Goal: Information Seeking & Learning: Learn about a topic

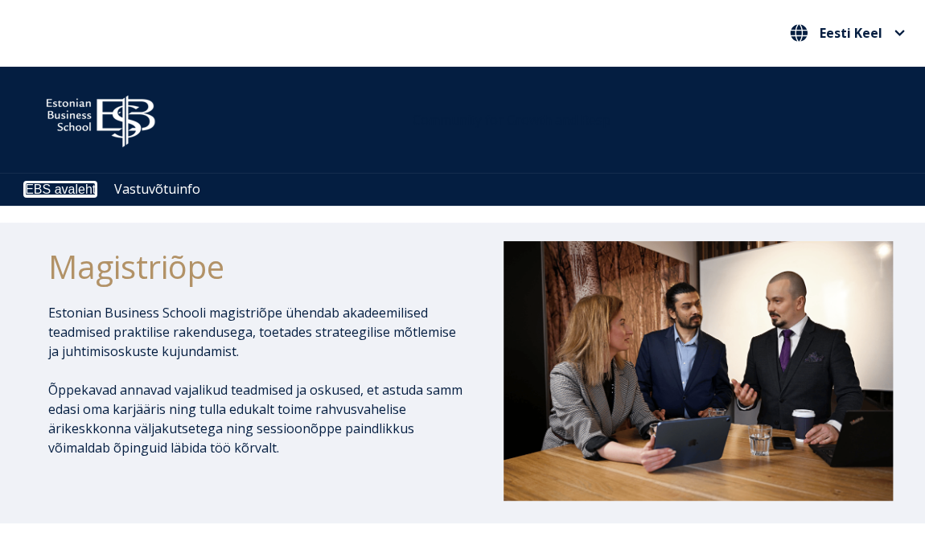
click at [45, 192] on link "EBS avaleht" at bounding box center [60, 190] width 71 height 14
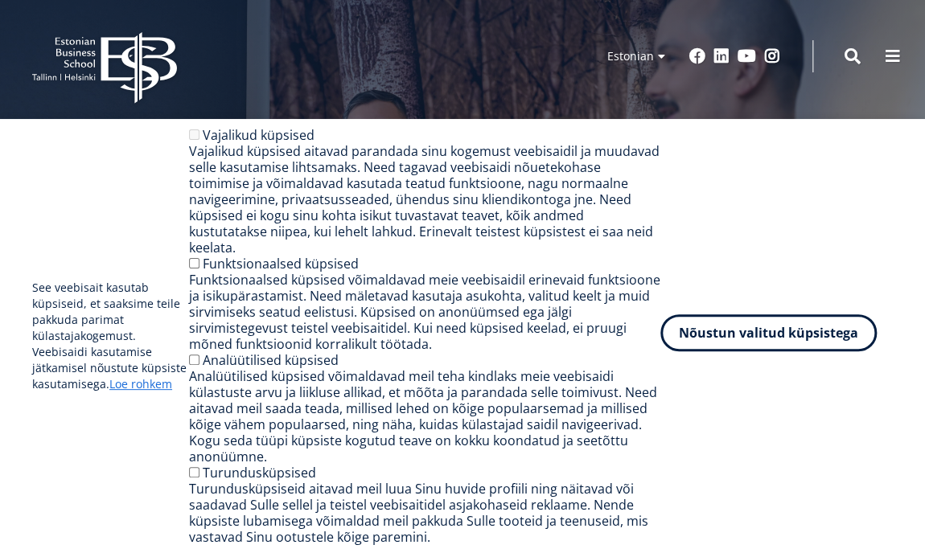
click at [753, 338] on button "Nõustun valitud küpsistega" at bounding box center [768, 332] width 216 height 37
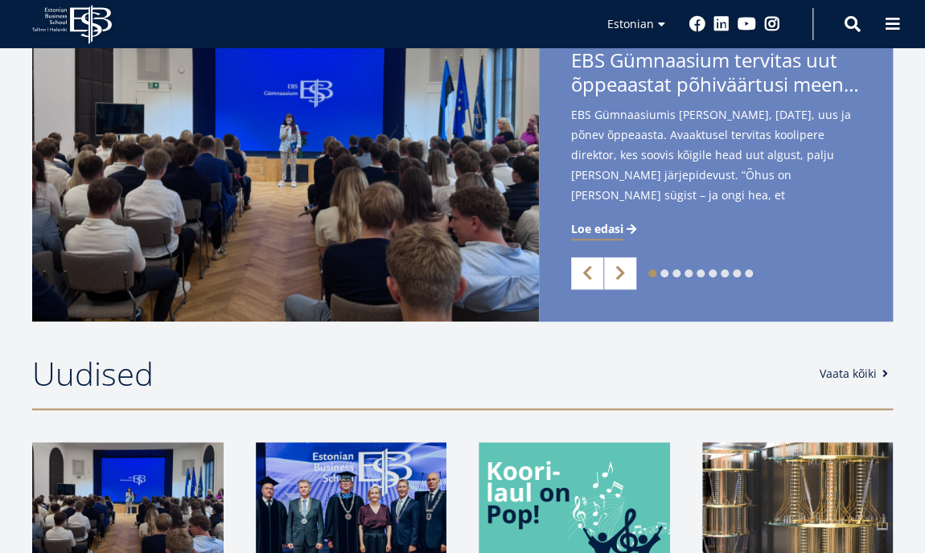
scroll to position [161, 0]
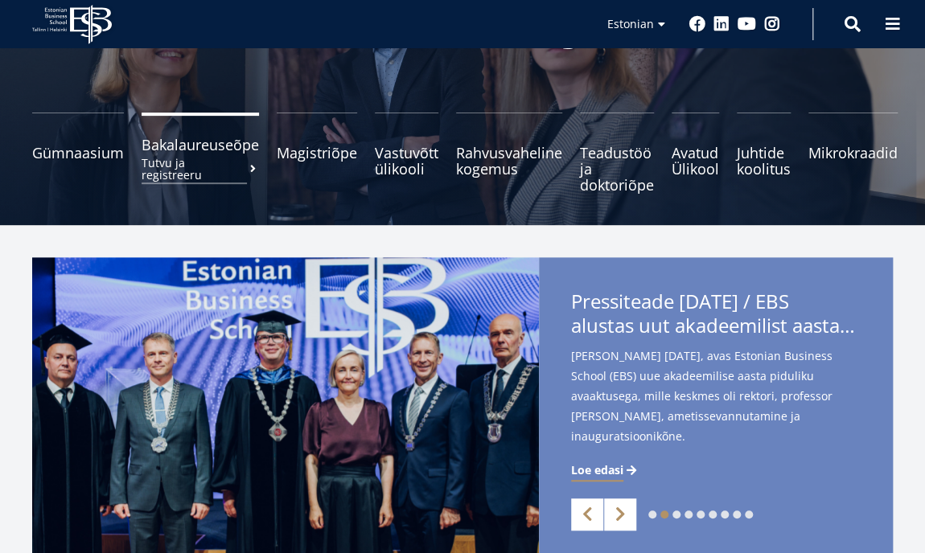
click at [204, 147] on span "Bakalaureuseõpe Tutvu ja registreeru" at bounding box center [200, 145] width 117 height 16
